Goal: Task Accomplishment & Management: Manage account settings

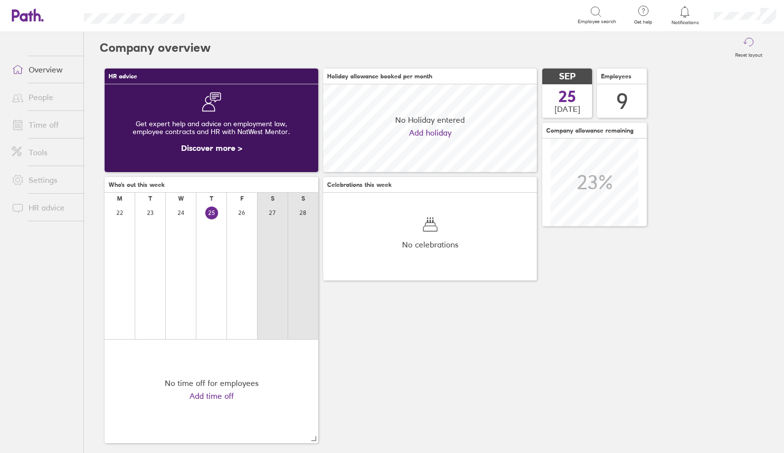
scroll to position [88, 214]
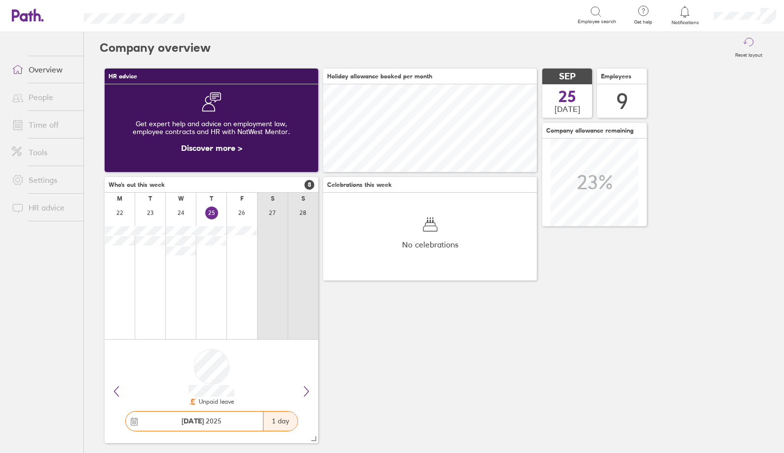
click at [36, 100] on link "People" at bounding box center [43, 97] width 79 height 20
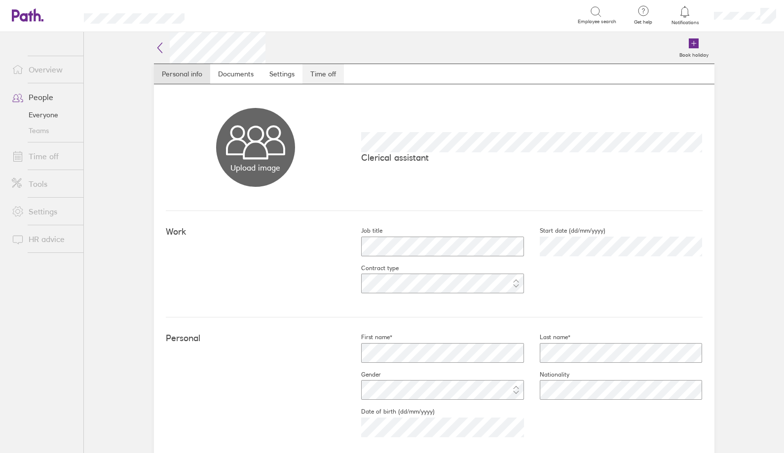
click at [321, 74] on link "Time off" at bounding box center [322, 74] width 41 height 20
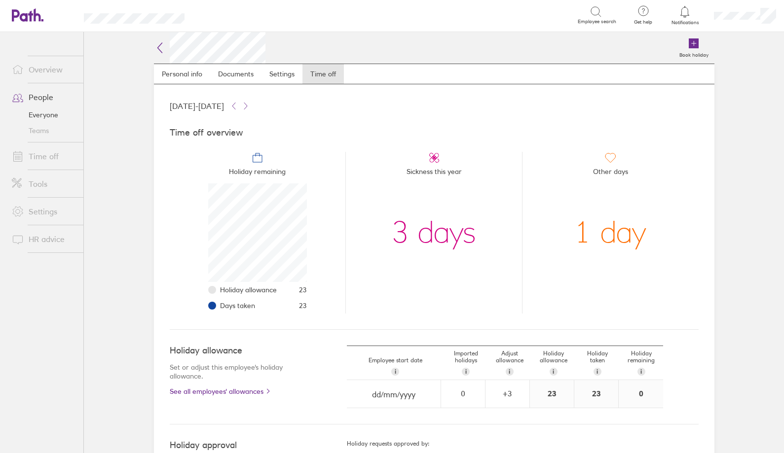
click at [51, 97] on link "People" at bounding box center [43, 97] width 79 height 20
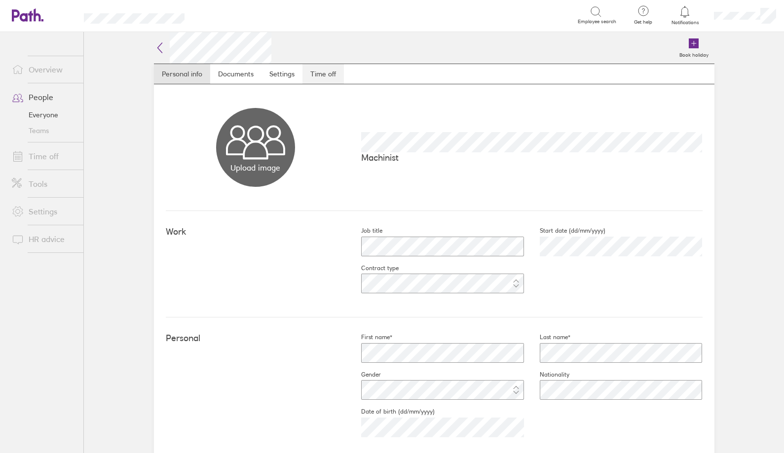
click at [320, 73] on link "Time off" at bounding box center [322, 74] width 41 height 20
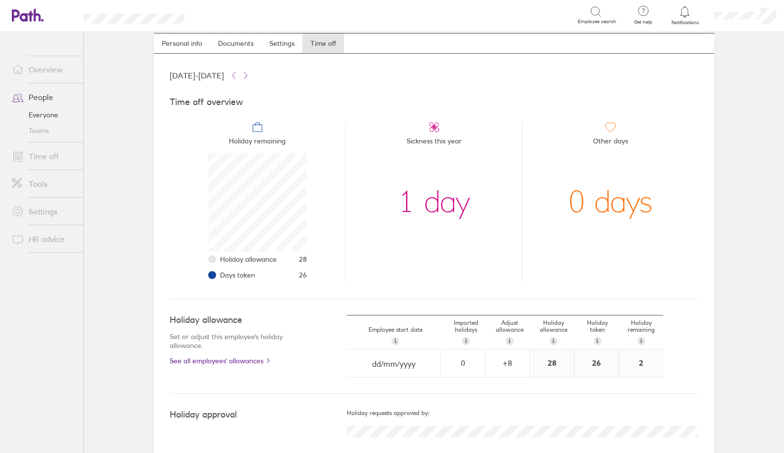
scroll to position [47, 0]
